Goal: Transaction & Acquisition: Subscribe to service/newsletter

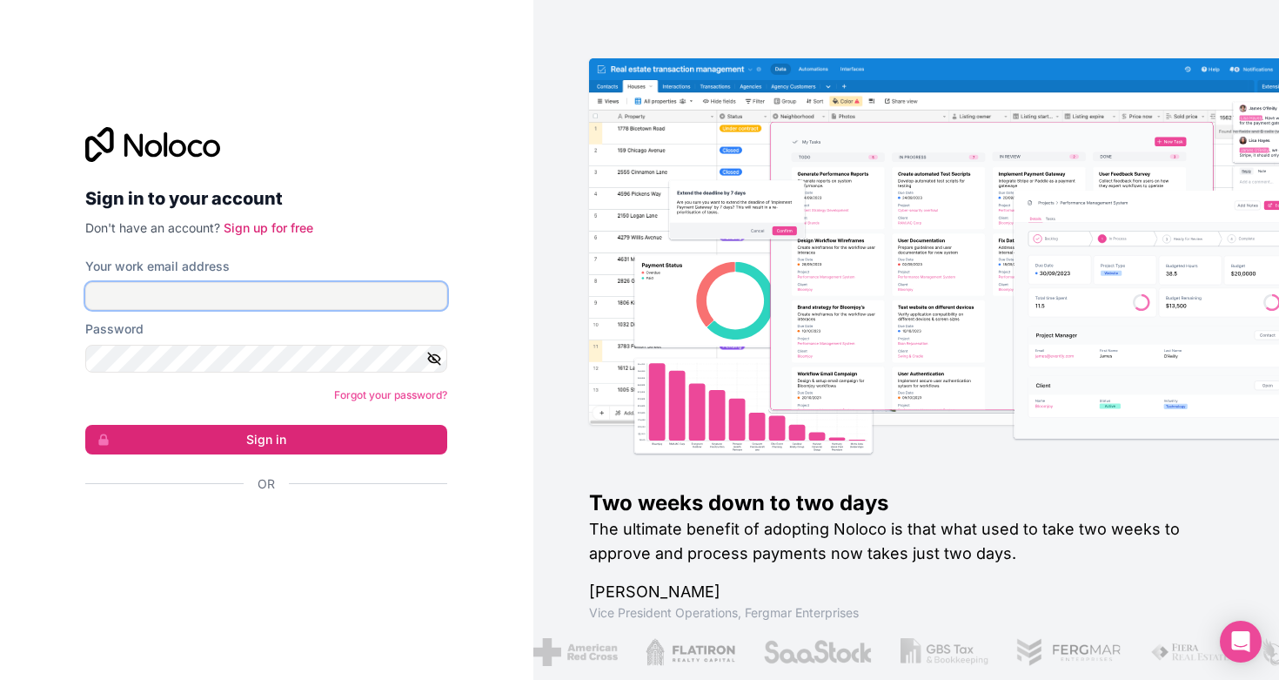
type input "**********"
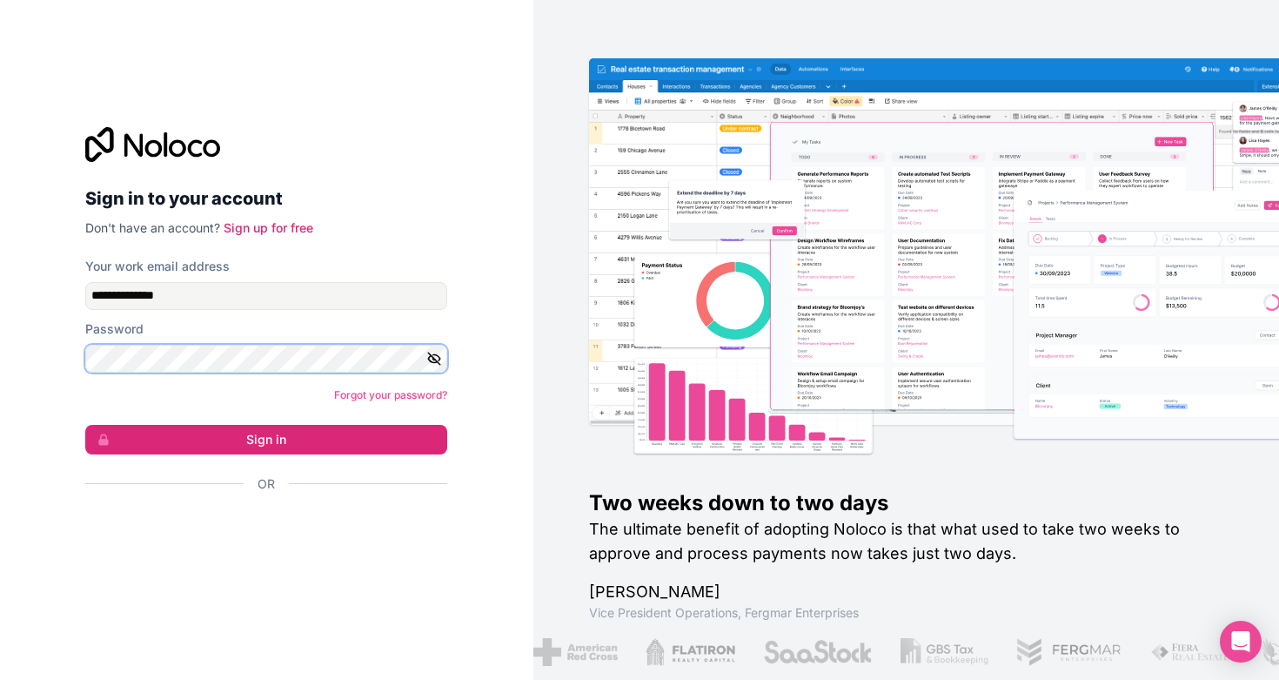
click at [266, 439] on button "Sign in" at bounding box center [266, 440] width 362 height 30
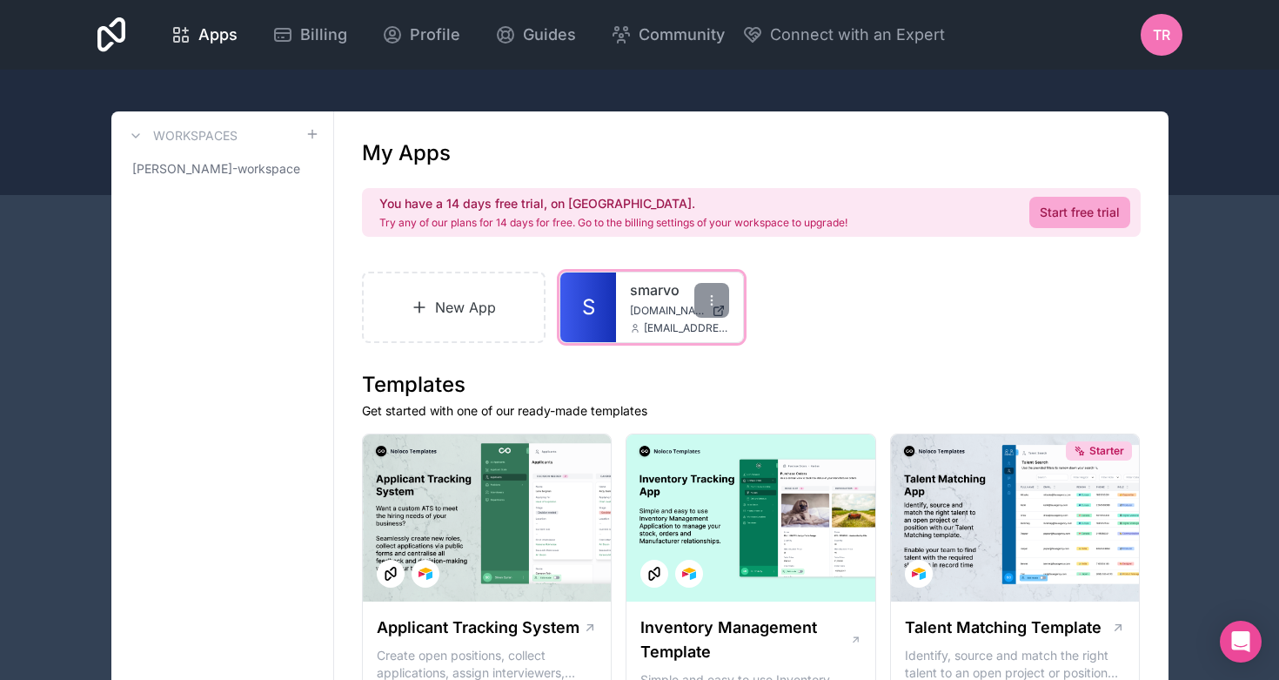
click at [644, 286] on link "smarvo" at bounding box center [679, 289] width 99 height 21
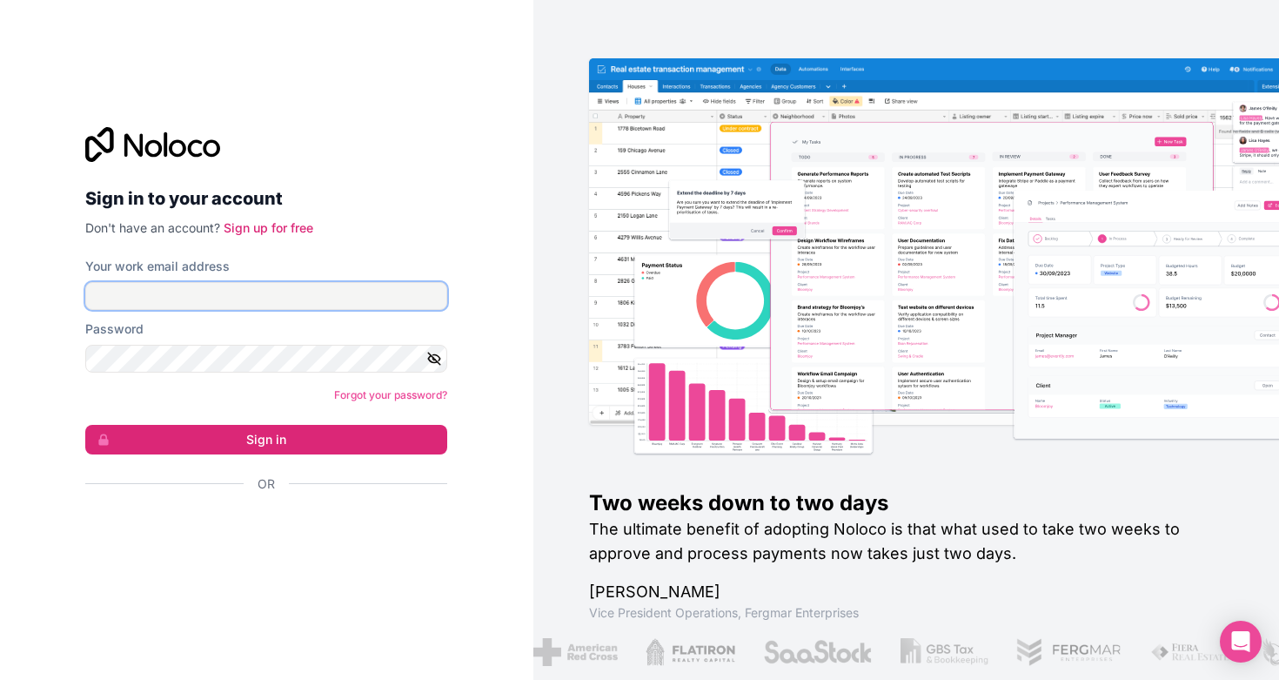
type input "**********"
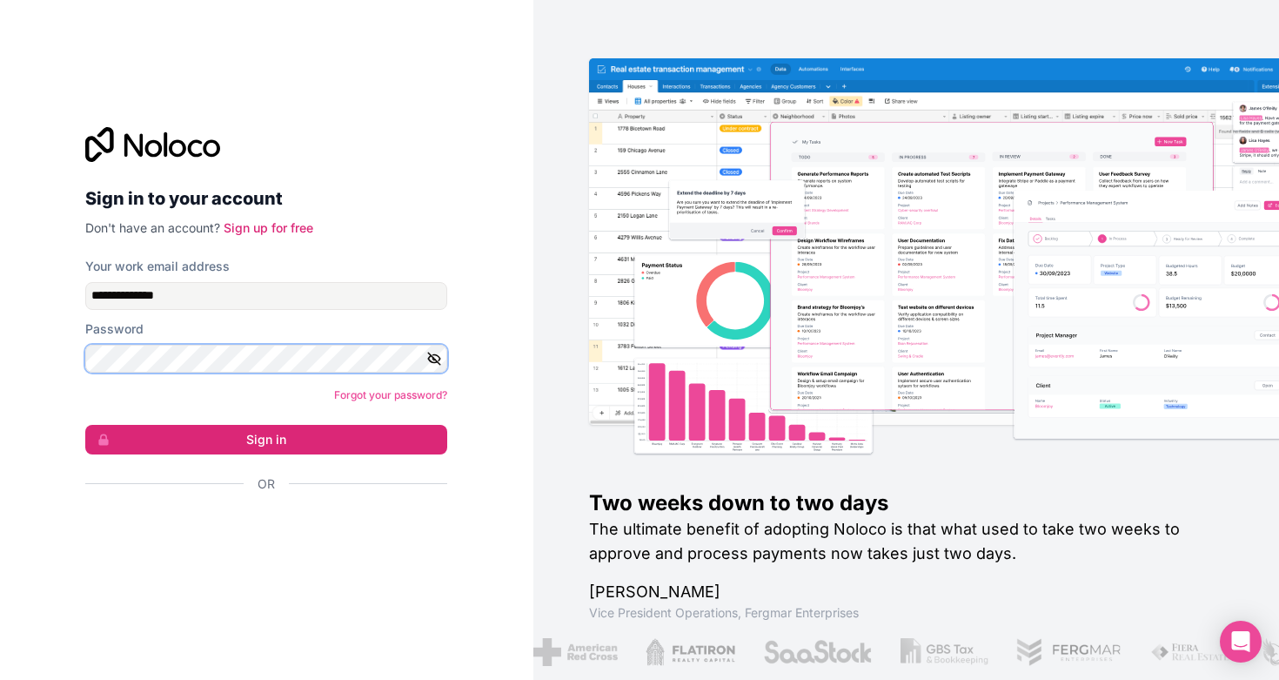
click at [266, 439] on button "Sign in" at bounding box center [266, 440] width 362 height 30
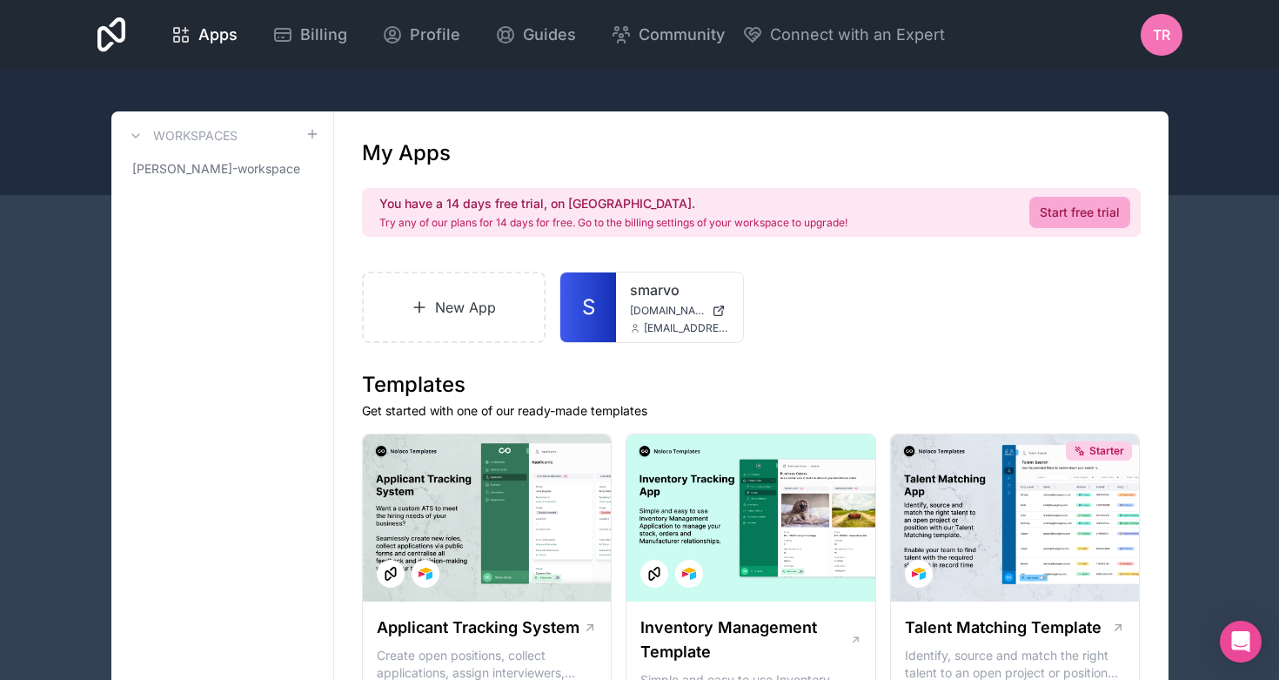
click at [582, 209] on h2 "You have a 14 days free trial, on [GEOGRAPHIC_DATA]." at bounding box center [613, 203] width 468 height 17
click at [0, 679] on nordpass-portal at bounding box center [0, 680] width 0 height 0
click at [1053, 212] on link "Start free trial" at bounding box center [1080, 212] width 101 height 31
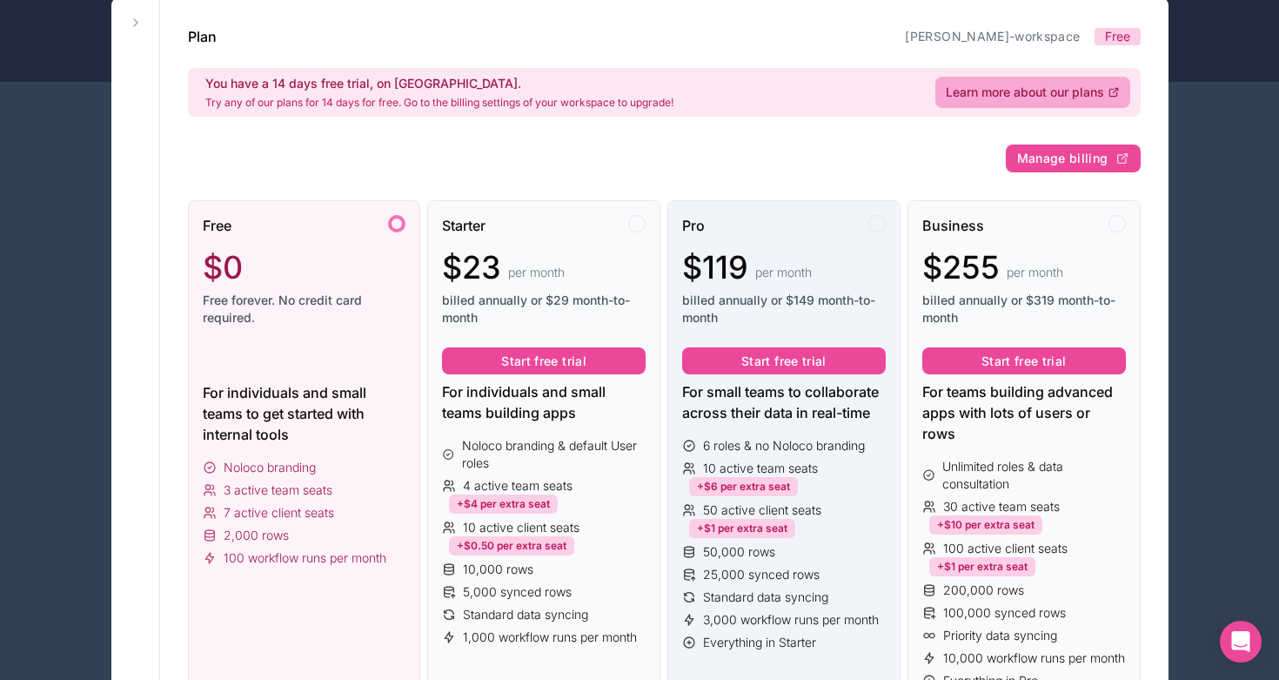
scroll to position [111, 0]
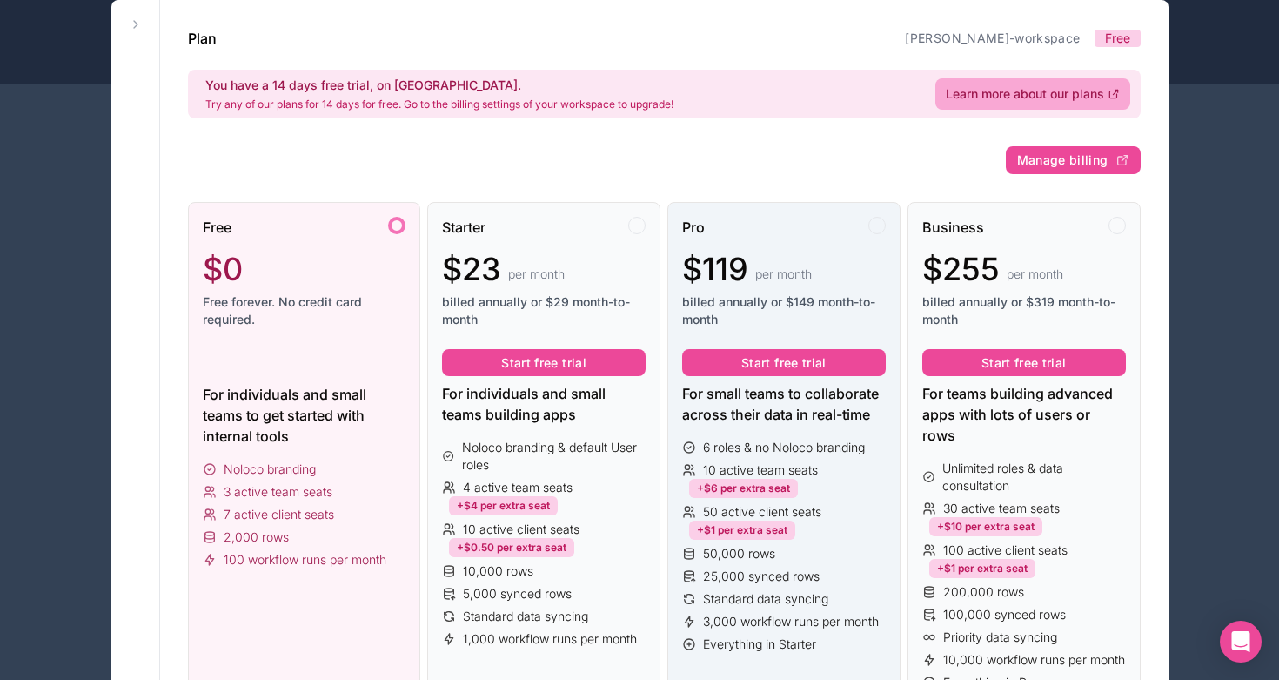
click at [760, 252] on div "$119 per month" at bounding box center [784, 269] width 204 height 35
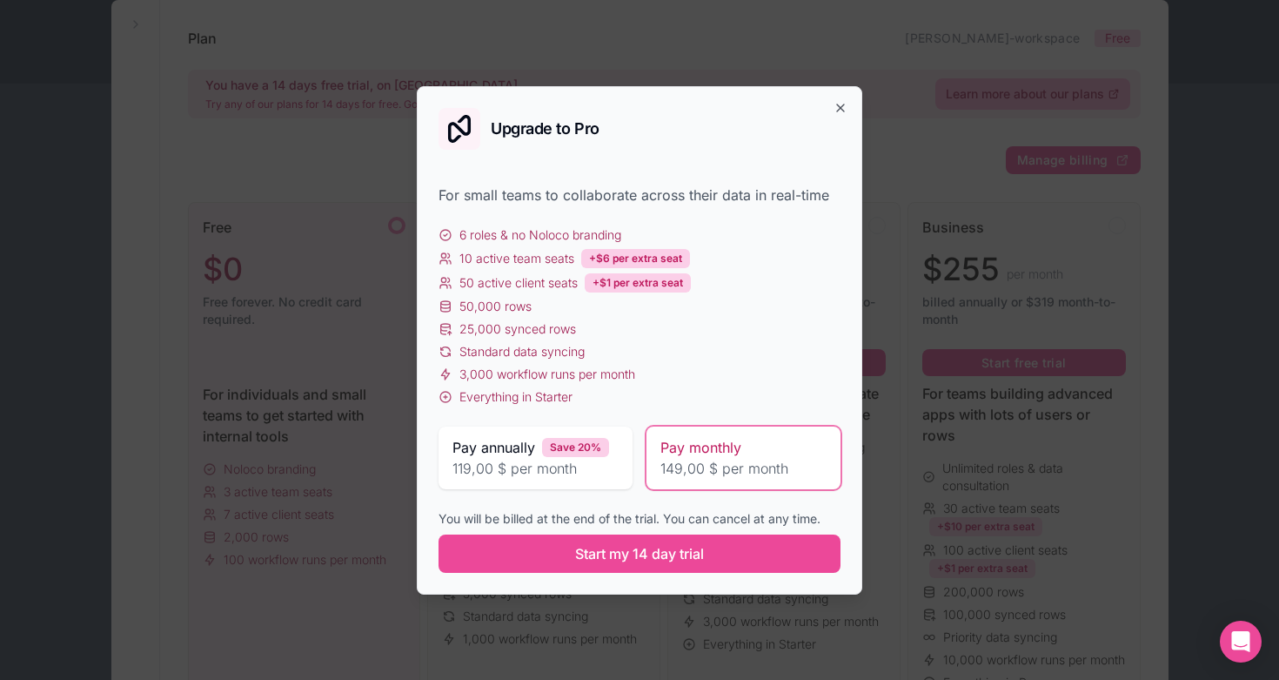
click at [557, 471] on span "119,00 $ per month" at bounding box center [536, 468] width 166 height 21
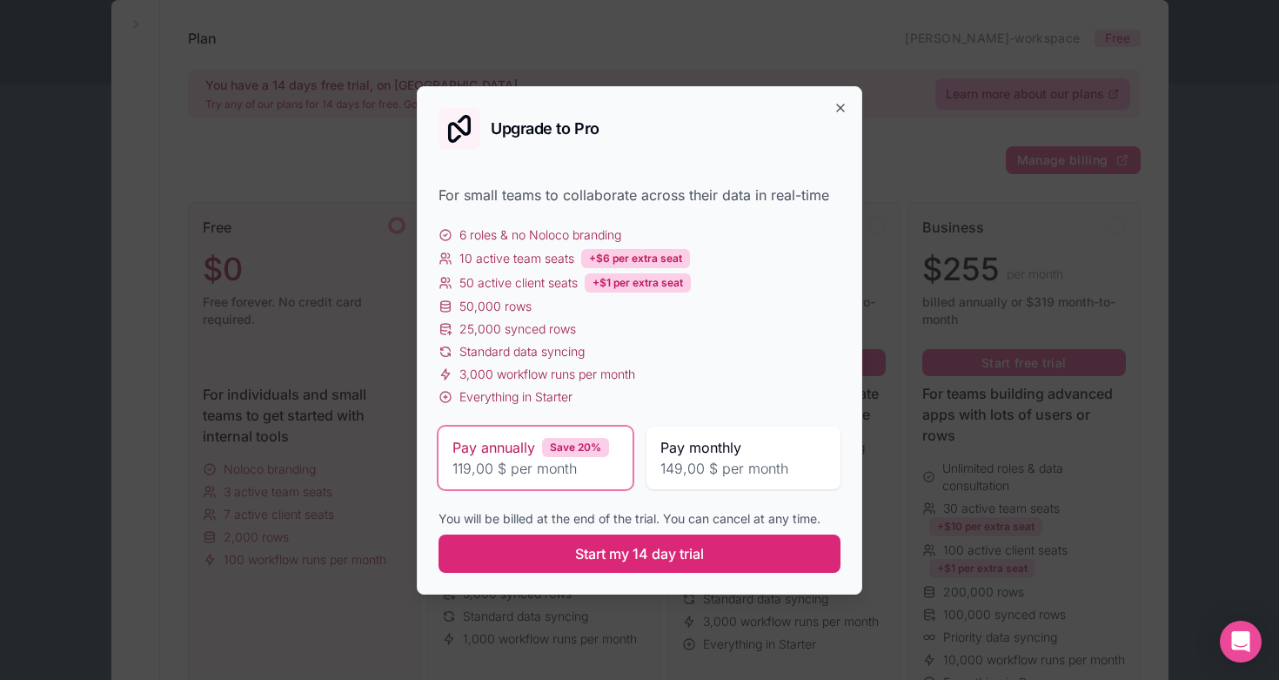
click at [587, 559] on span "Start my 14 day trial" at bounding box center [639, 553] width 129 height 21
